Goal: Transaction & Acquisition: Purchase product/service

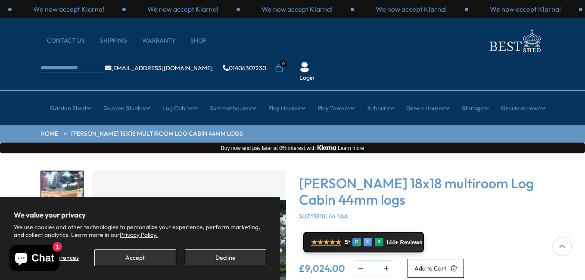
click at [162, 248] on div "Manage preferences Accept Decline" at bounding box center [140, 254] width 252 height 23
click at [161, 252] on button "Accept" at bounding box center [134, 257] width 81 height 17
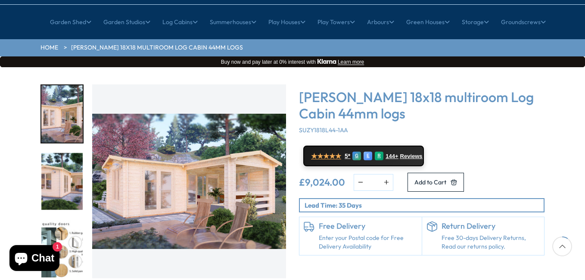
scroll to position [129, 0]
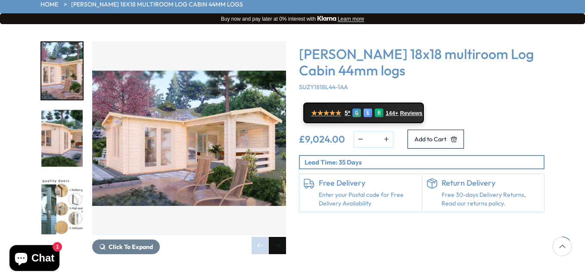
click at [273, 237] on div "Next slide" at bounding box center [277, 245] width 17 height 17
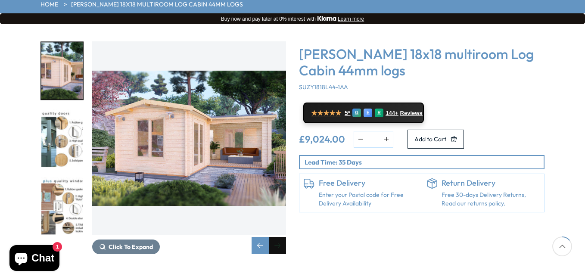
click at [273, 237] on div "Next slide" at bounding box center [277, 245] width 17 height 17
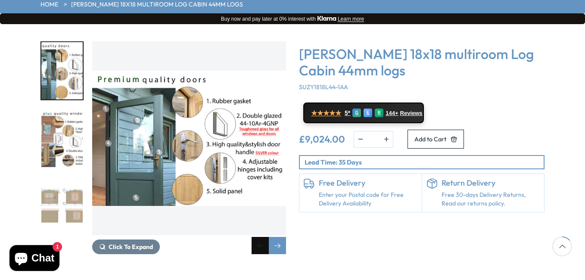
click at [257, 237] on div "Previous slide" at bounding box center [259, 245] width 17 height 17
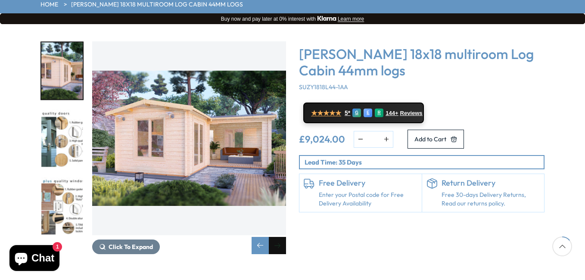
click at [277, 237] on div "Next slide" at bounding box center [277, 245] width 17 height 17
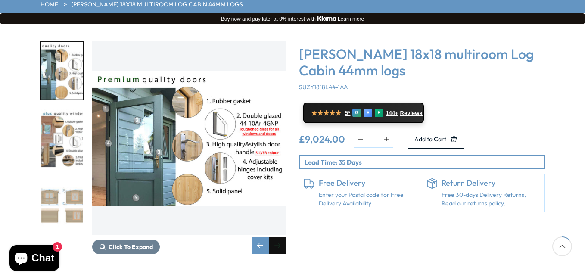
click at [277, 237] on div "Next slide" at bounding box center [277, 245] width 17 height 17
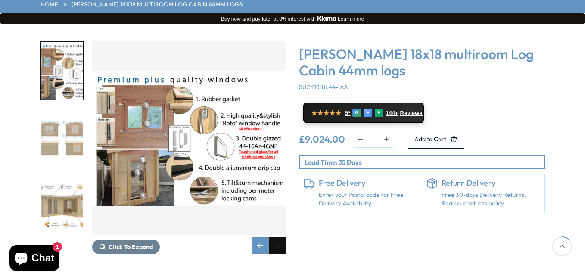
click at [277, 237] on div "Next slide" at bounding box center [277, 245] width 17 height 17
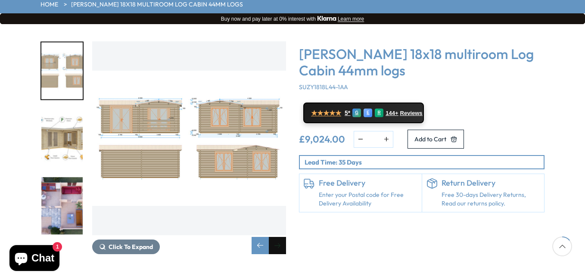
click at [277, 237] on div "Next slide" at bounding box center [277, 245] width 17 height 17
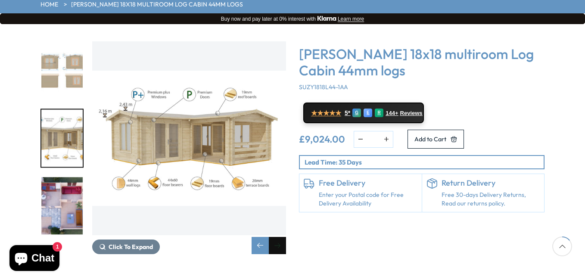
click at [277, 237] on div "Next slide" at bounding box center [277, 245] width 17 height 17
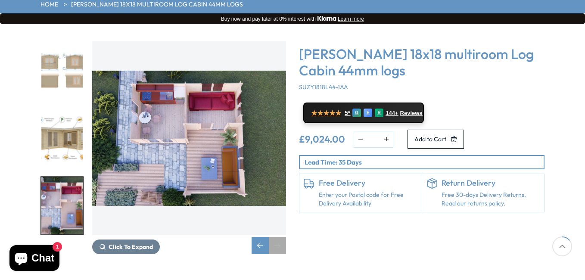
click at [277, 237] on div "Next slide" at bounding box center [277, 245] width 17 height 17
click at [278, 237] on div "Next slide" at bounding box center [277, 245] width 17 height 17
